Goal: Task Accomplishment & Management: Use online tool/utility

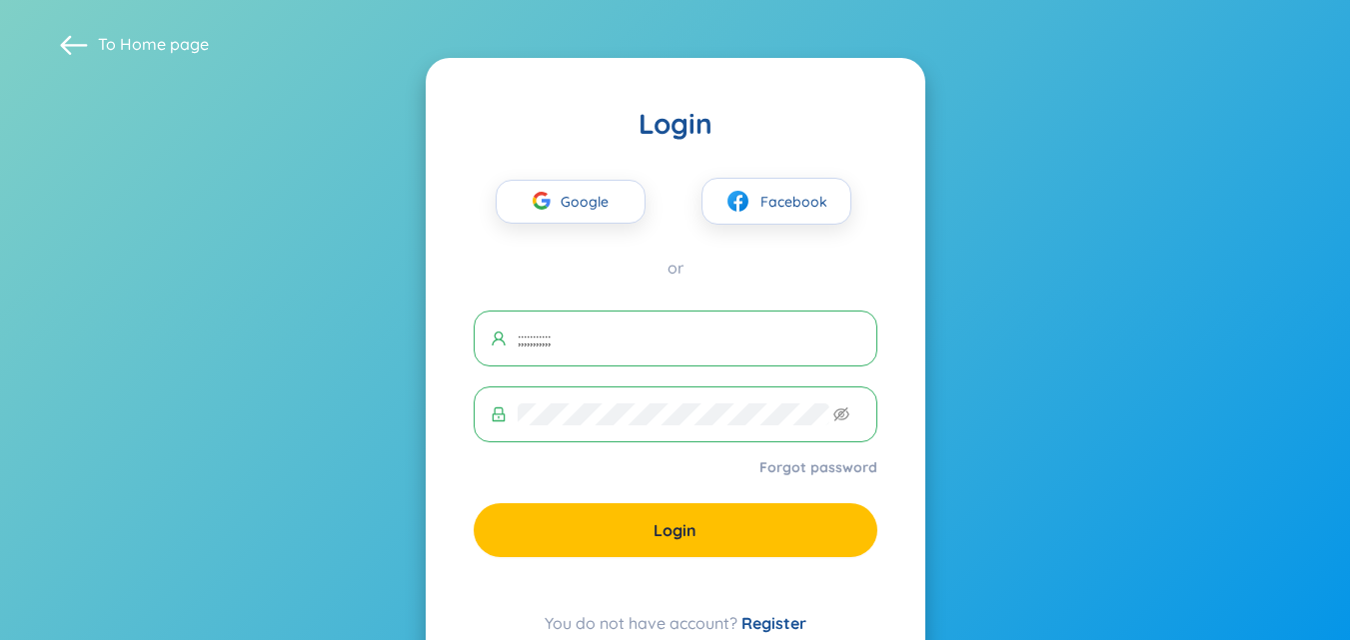
click at [769, 351] on span ";;;;;;;;;;;" at bounding box center [675, 339] width 404 height 56
type input ";;;;;;;;;;;;;;;;"
click at [712, 400] on span at bounding box center [675, 415] width 404 height 56
click at [619, 213] on button "Google" at bounding box center [570, 202] width 150 height 44
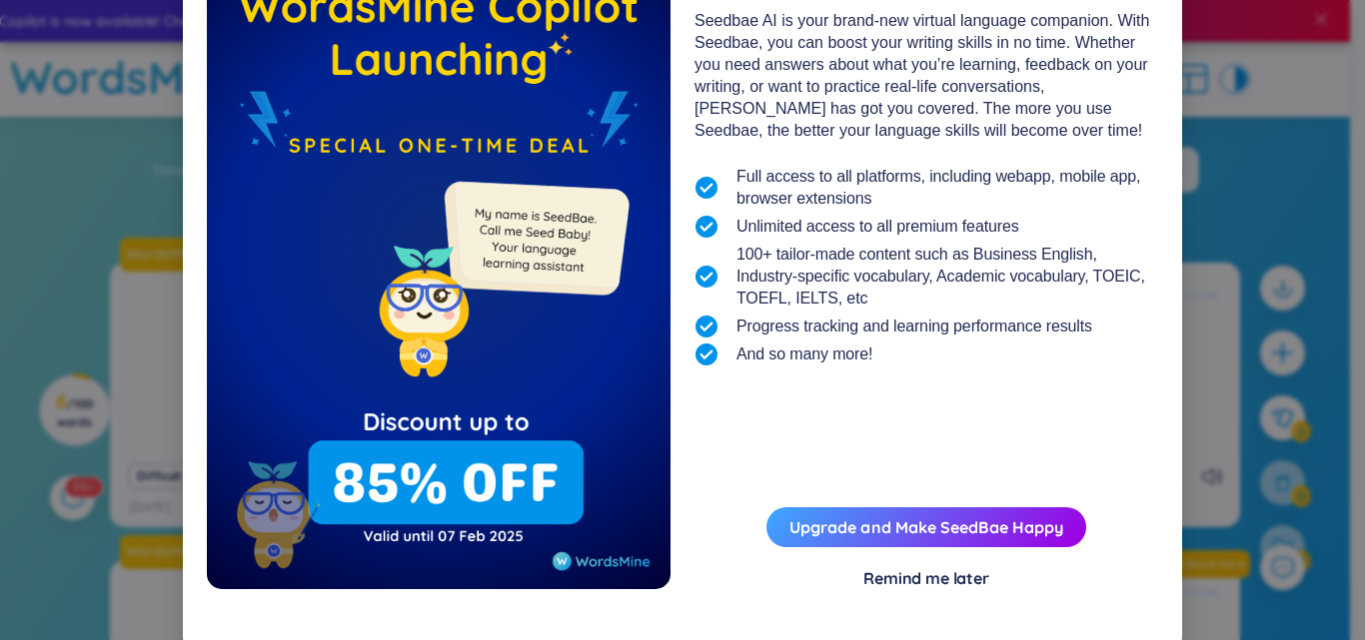
scroll to position [161, 0]
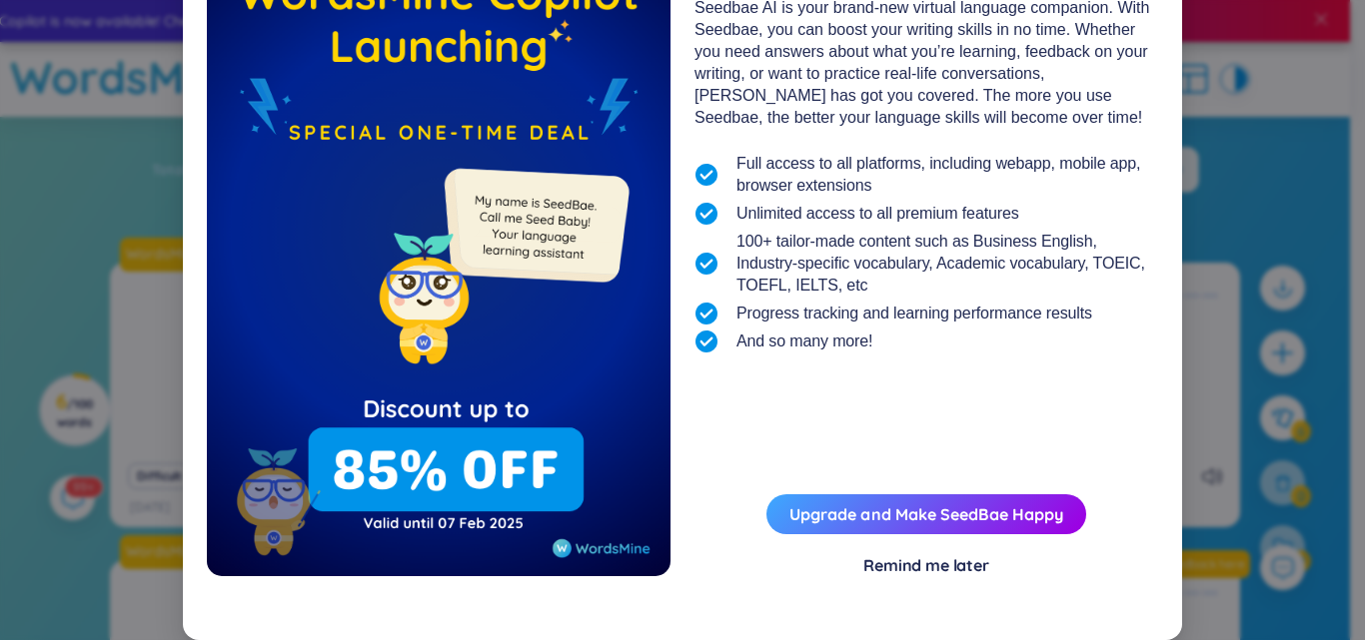
click at [933, 567] on div "Remind me later" at bounding box center [926, 565] width 126 height 22
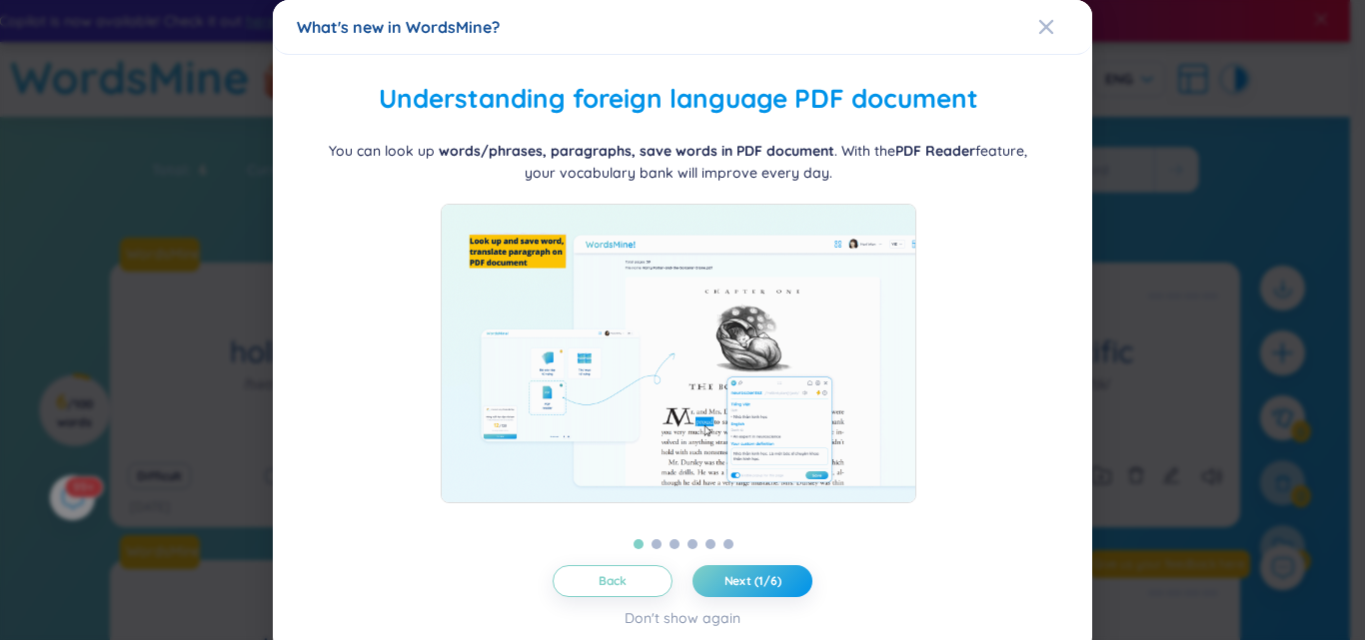
click at [734, 606] on div "Back Next (1/6) Don't show again" at bounding box center [682, 597] width 771 height 64
click at [747, 591] on button "Next (1/6)" at bounding box center [752, 581] width 120 height 32
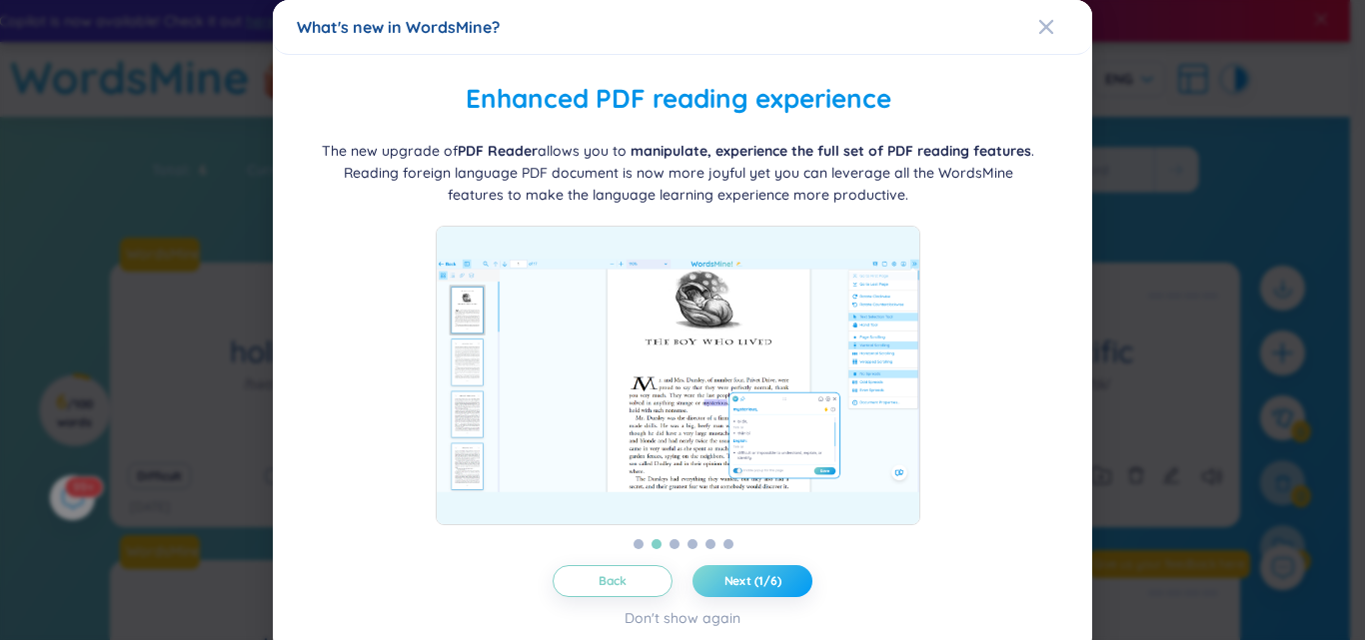
click at [747, 591] on button "Next (1/6)" at bounding box center [752, 581] width 120 height 32
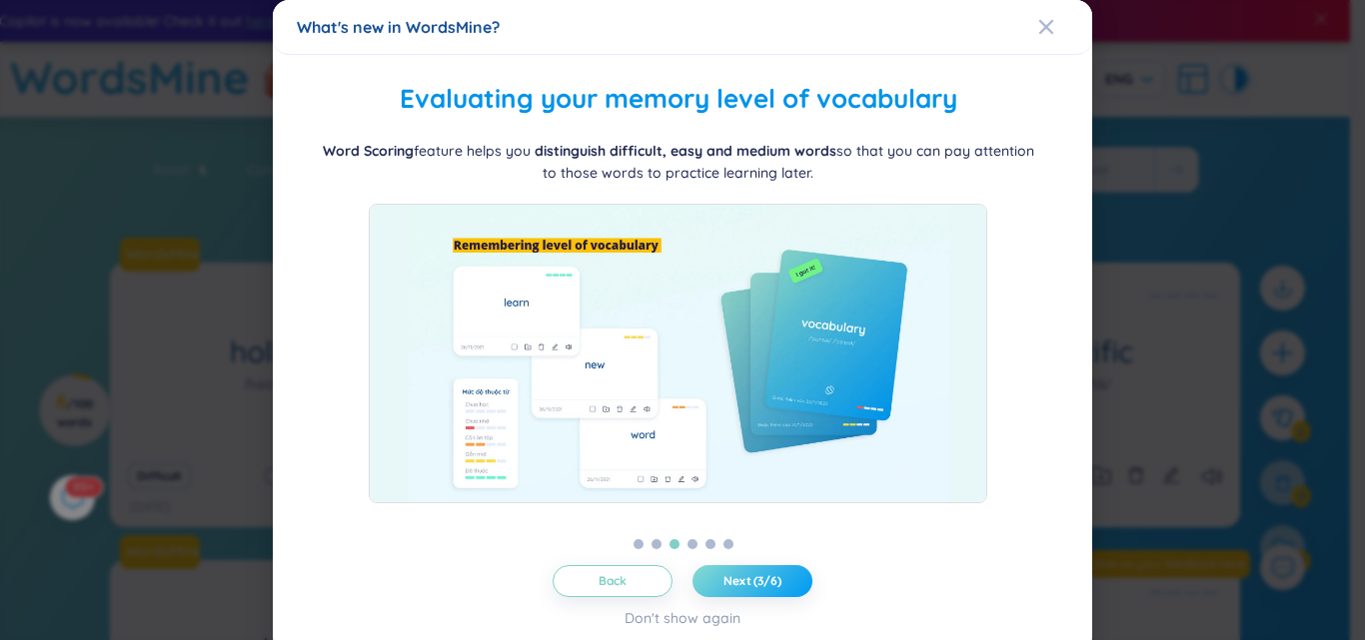
click at [747, 591] on button "Next (3/6)" at bounding box center [752, 581] width 120 height 32
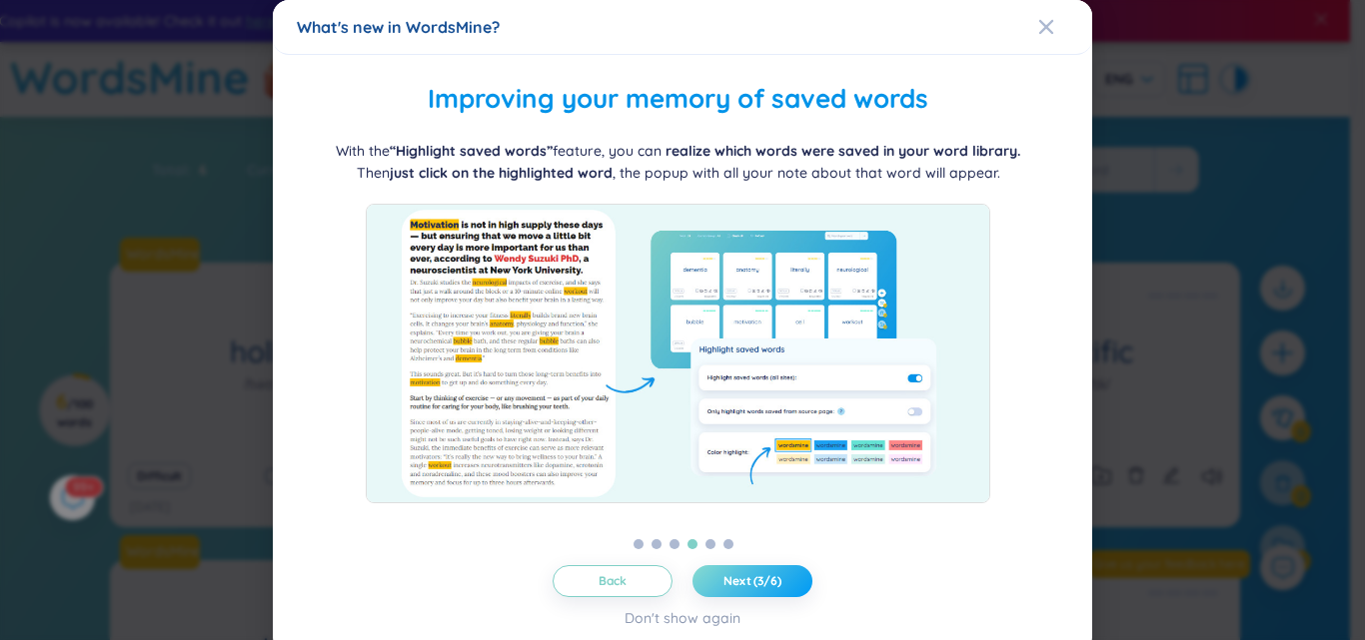
click at [753, 587] on span "Next (3/6)" at bounding box center [752, 581] width 58 height 16
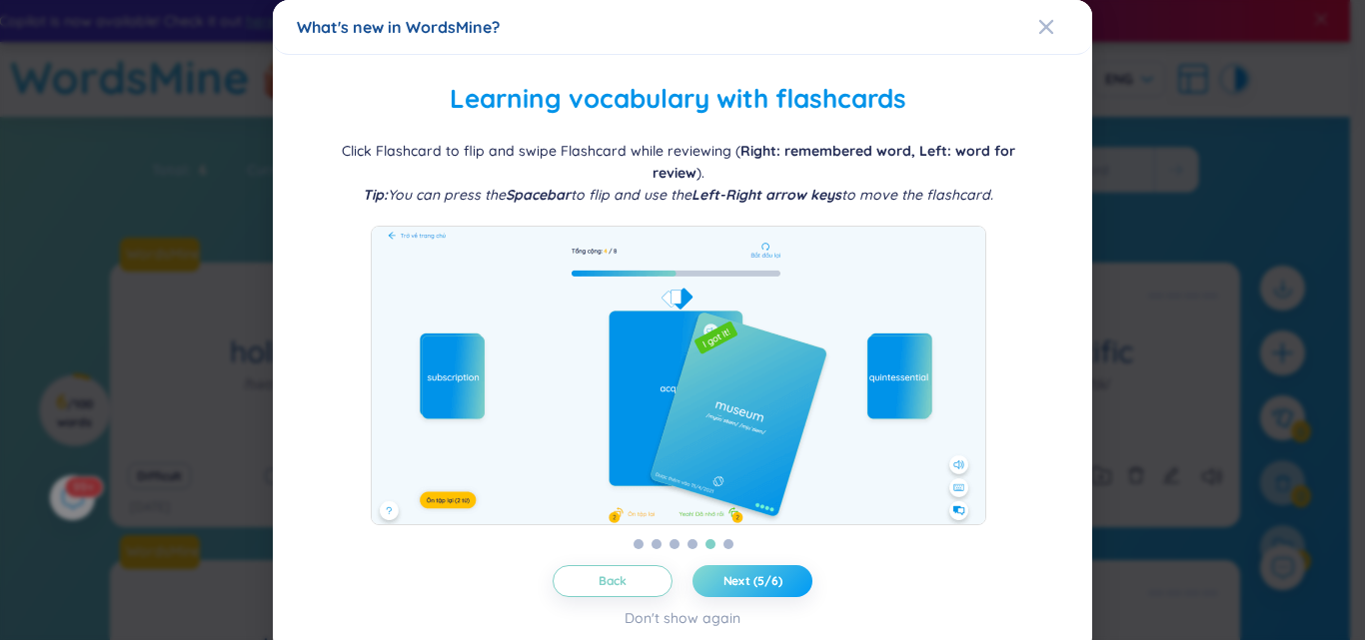
click at [753, 587] on span "Next (5/6)" at bounding box center [752, 581] width 59 height 16
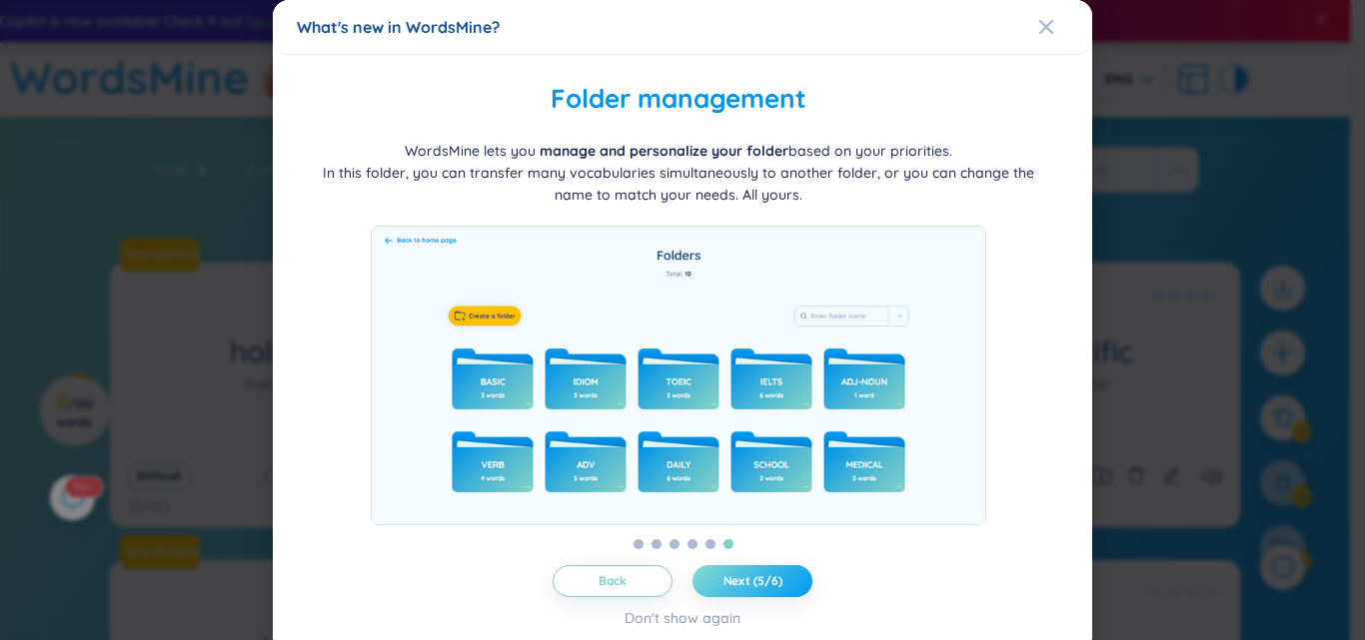
click at [753, 587] on span "Next (5/6)" at bounding box center [752, 581] width 59 height 16
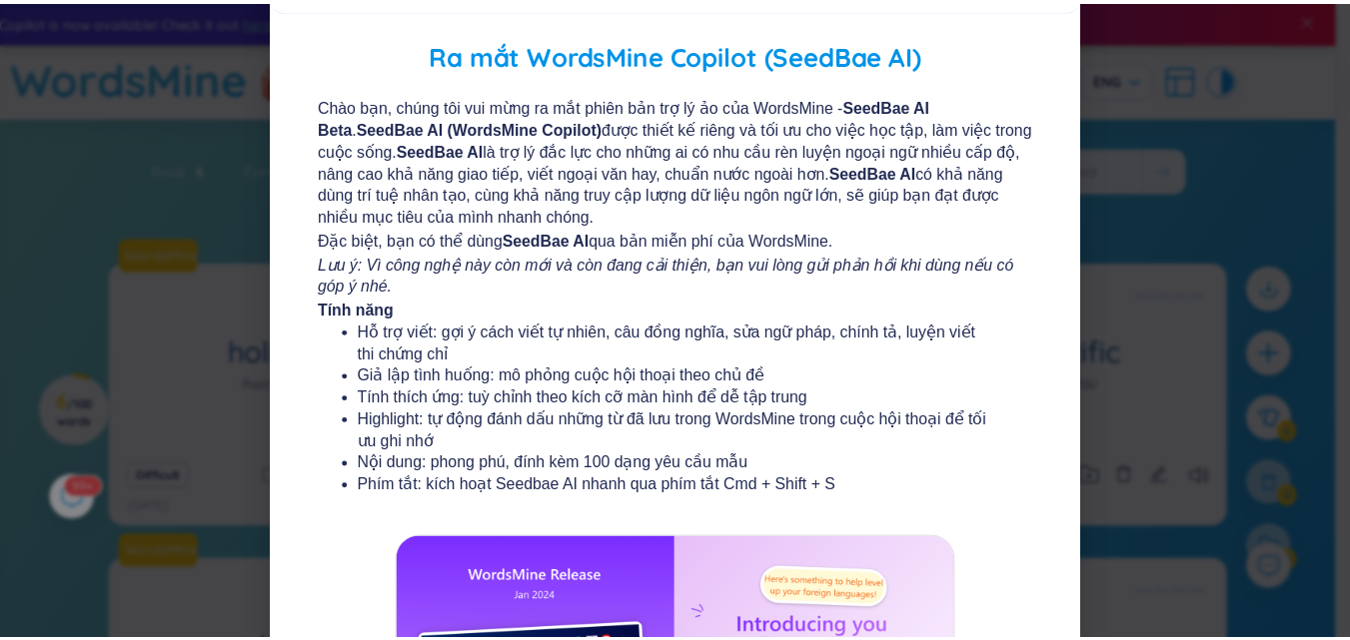
scroll to position [0, 0]
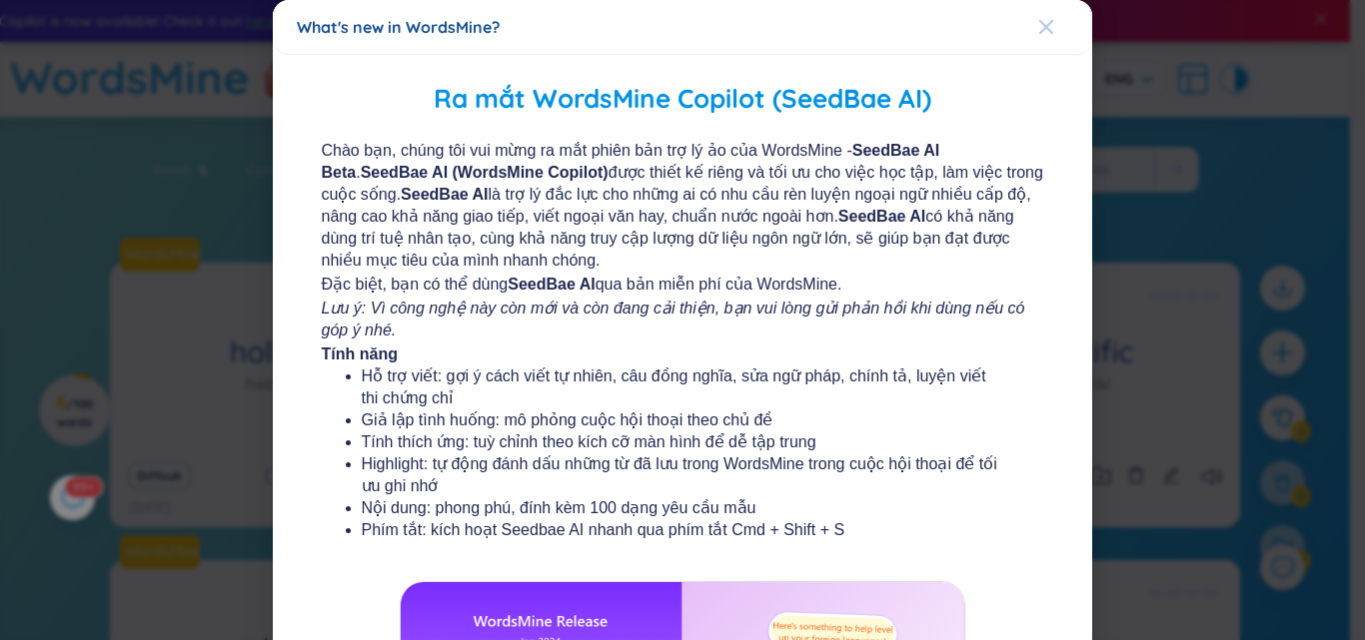
click at [1040, 32] on icon "Close" at bounding box center [1046, 27] width 14 height 14
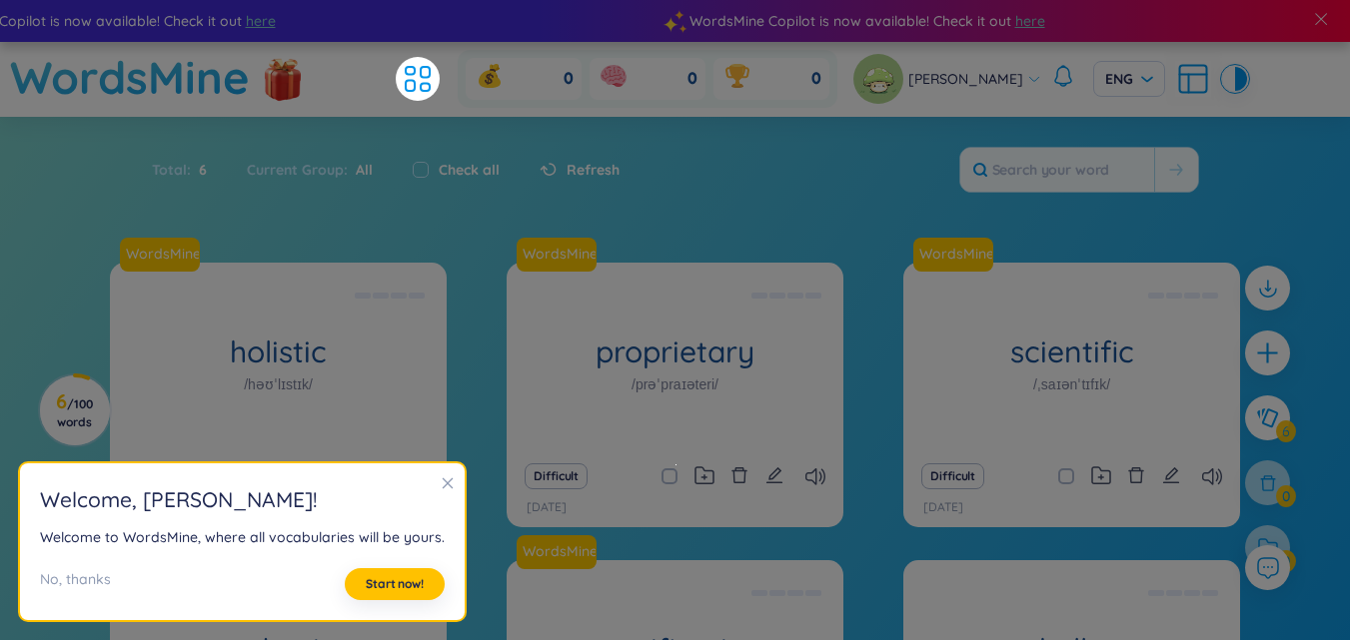
click at [695, 189] on div "Total : 6 Current Group : All Check all Refresh" at bounding box center [675, 180] width 1247 height 86
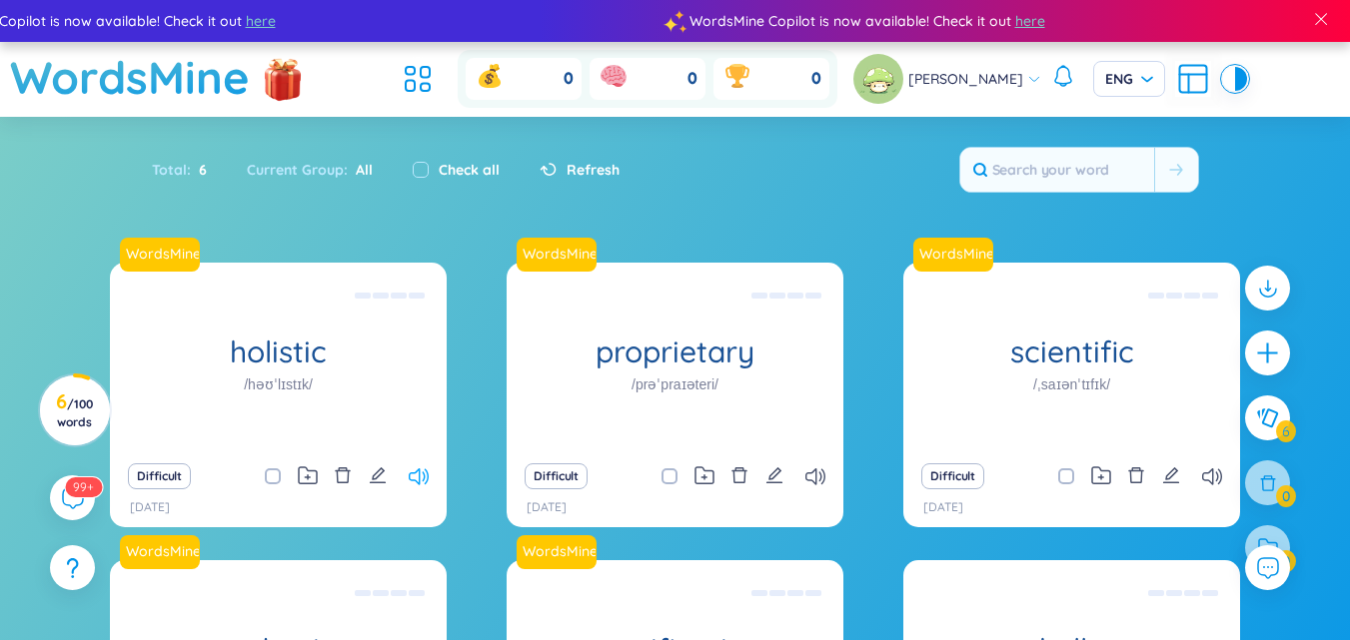
click at [411, 468] on icon at bounding box center [419, 476] width 20 height 17
click at [412, 483] on icon at bounding box center [419, 476] width 20 height 17
click at [821, 473] on icon at bounding box center [815, 476] width 20 height 17
click at [413, 472] on icon at bounding box center [419, 476] width 20 height 17
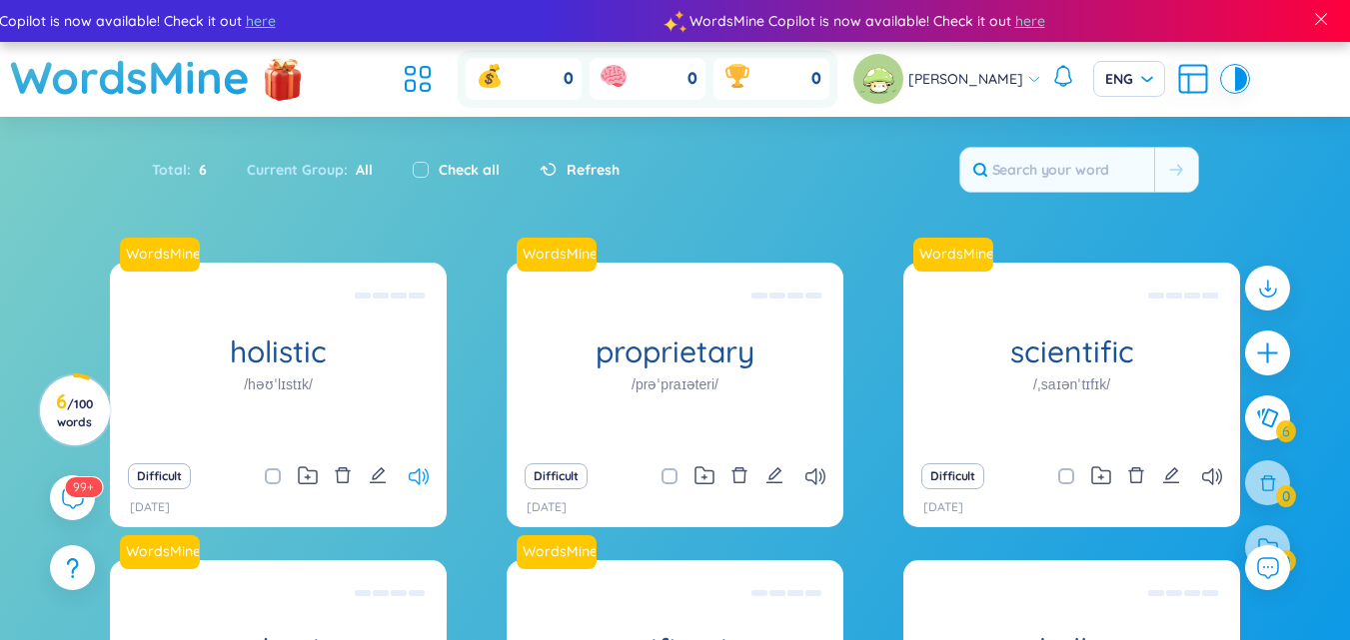
click at [409, 477] on icon at bounding box center [419, 476] width 20 height 17
click at [422, 476] on icon at bounding box center [419, 476] width 20 height 17
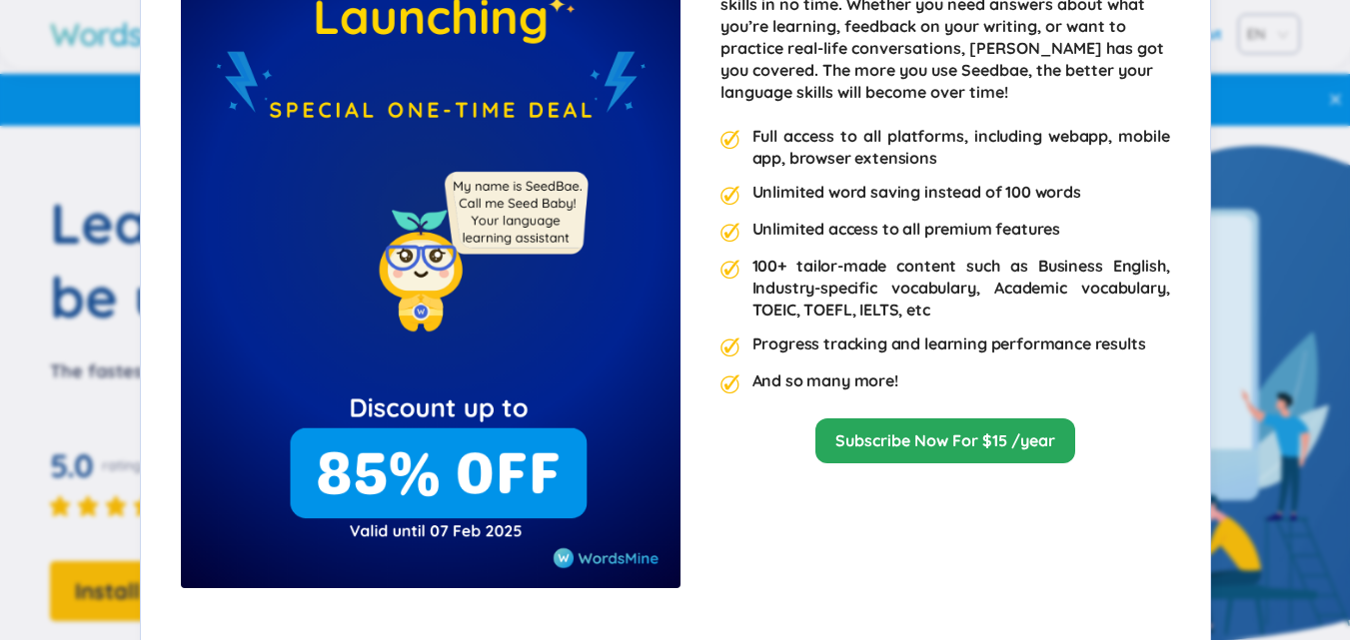
scroll to position [95, 0]
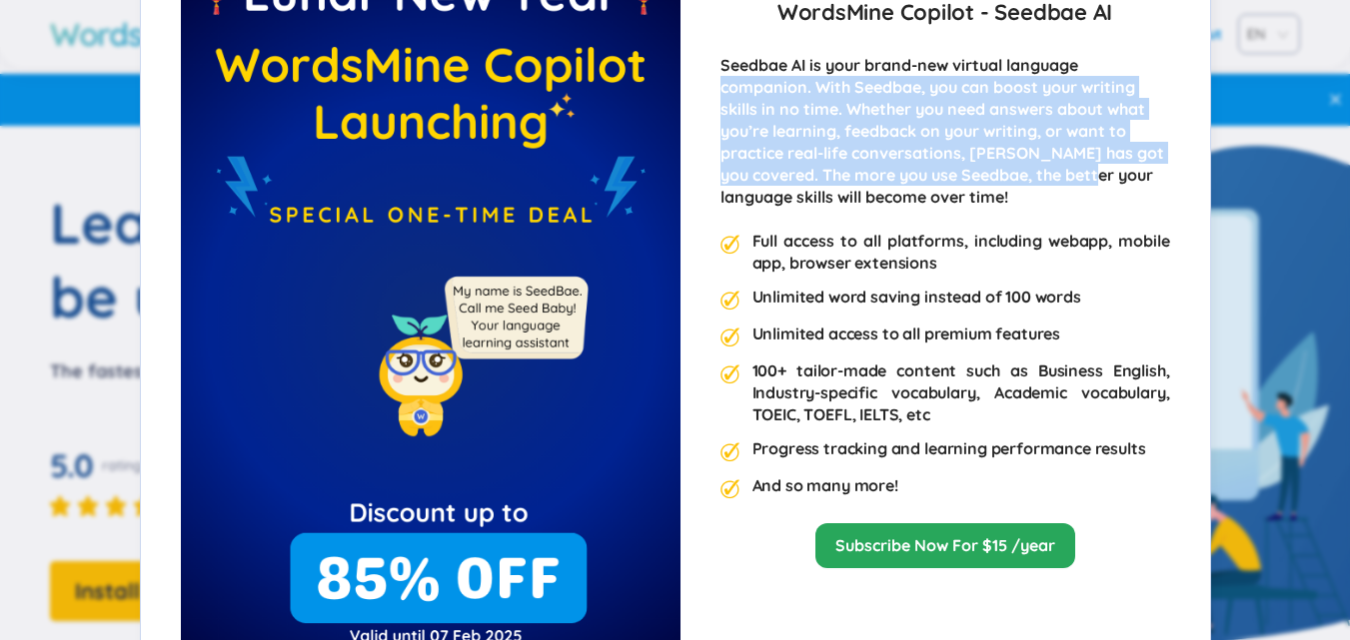
drag, startPoint x: 1094, startPoint y: 63, endPoint x: 1083, endPoint y: 56, distance: 13.0
click at [1085, 57] on div "Happy Lunar New Year 2025 WordsMine Copilot - Seedbae AI Seedbae AI is your bra…" at bounding box center [945, 222] width 450 height 553
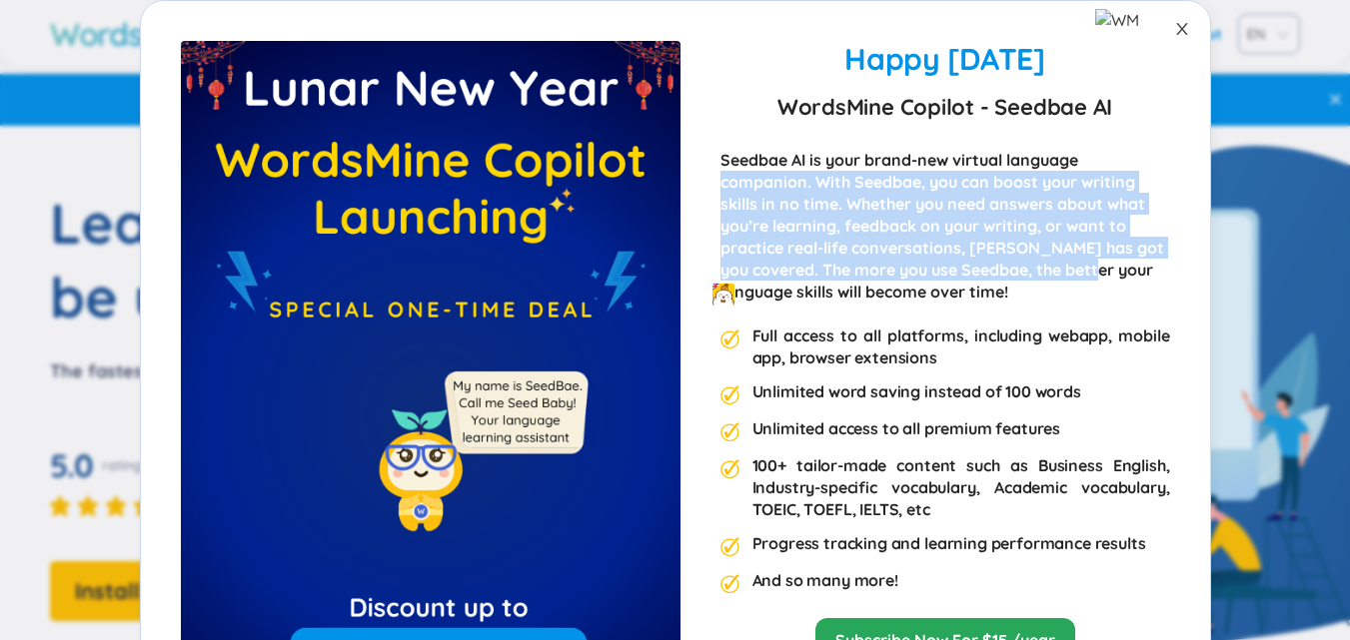
click at [1174, 35] on icon "close" at bounding box center [1182, 29] width 16 height 16
